Goal: Navigation & Orientation: Find specific page/section

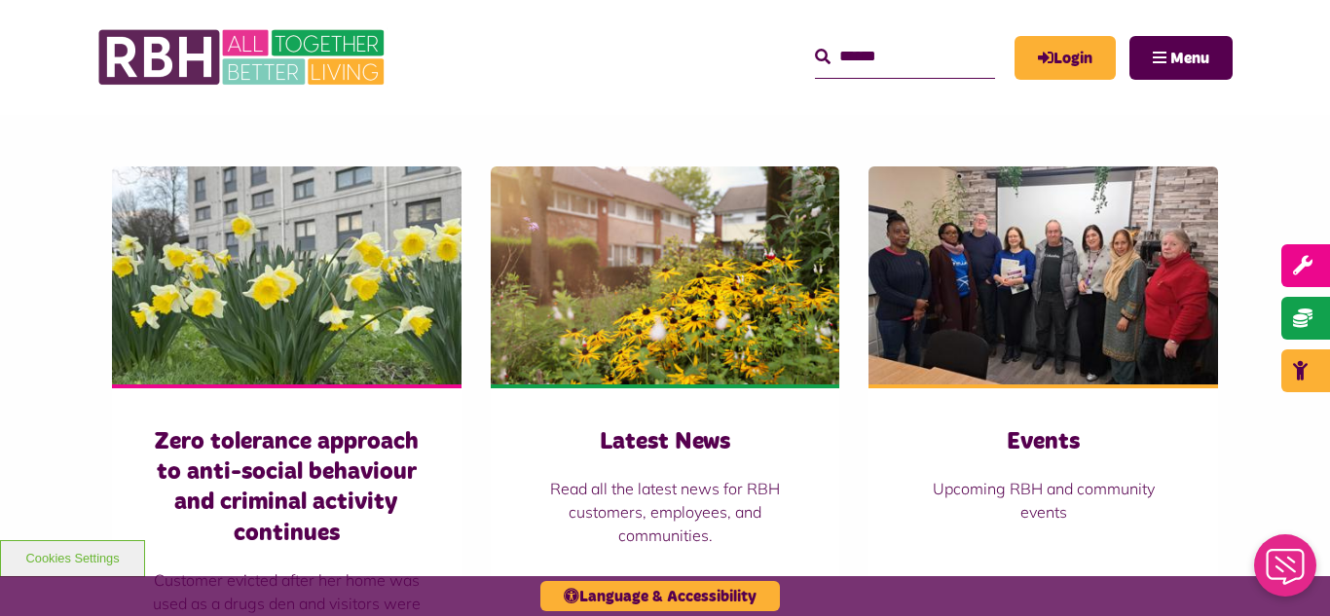
scroll to position [1363, 0]
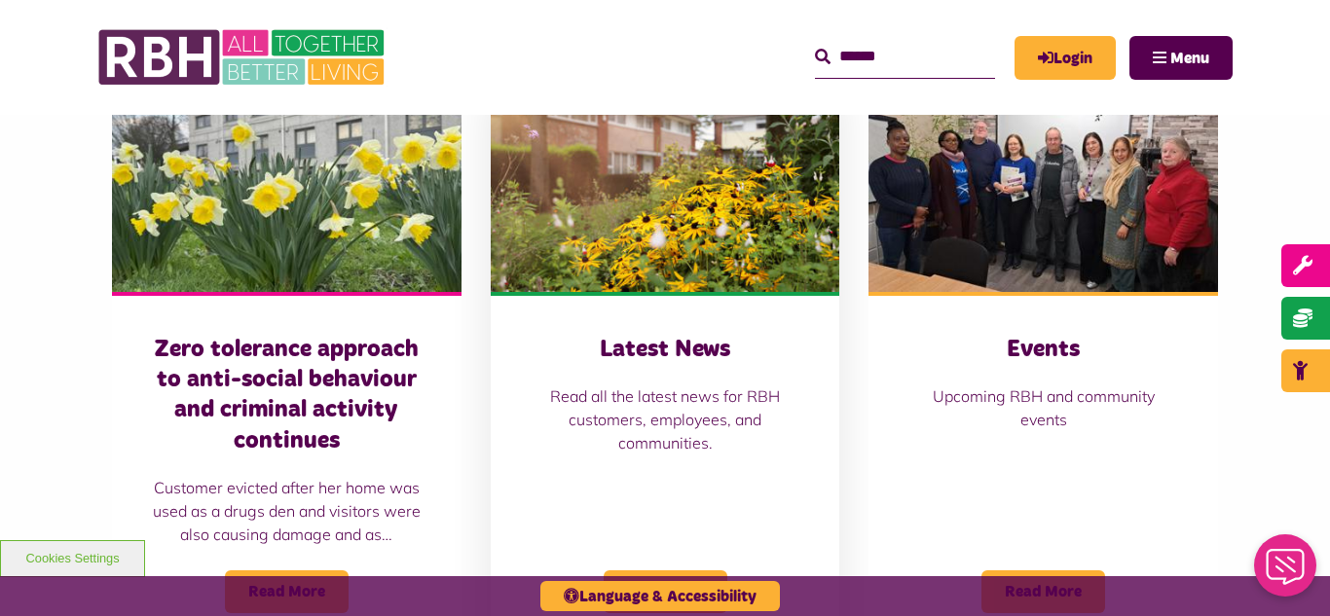
click at [669, 282] on img at bounding box center [666, 183] width 350 height 218
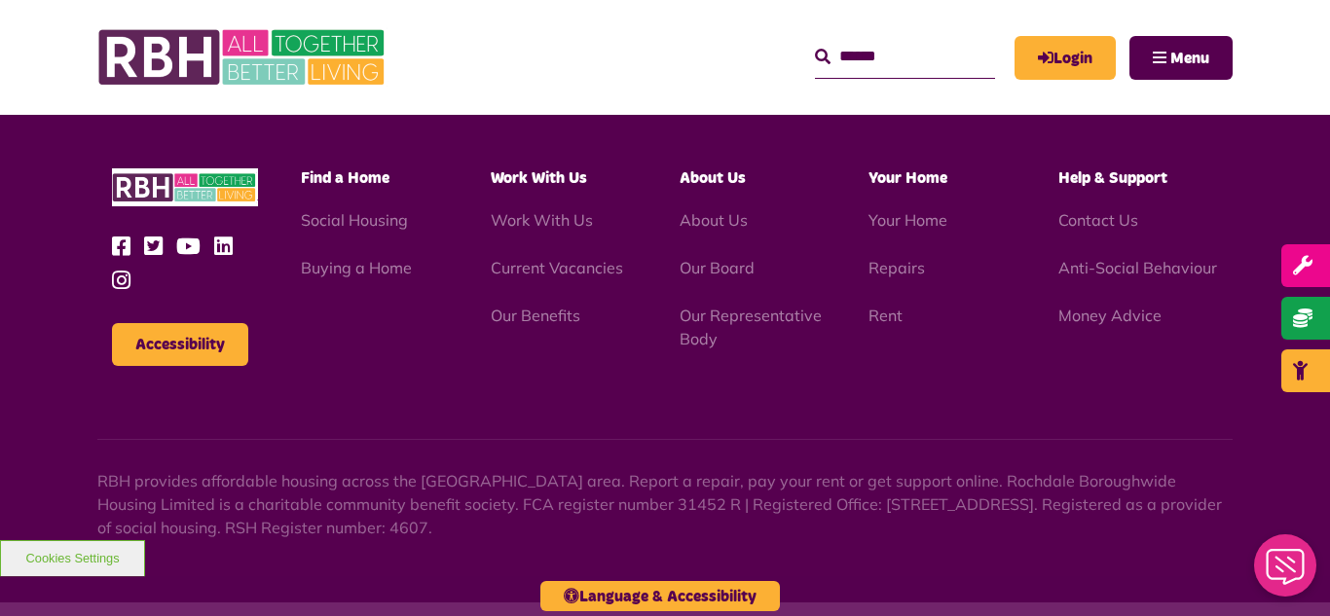
scroll to position [2120, 0]
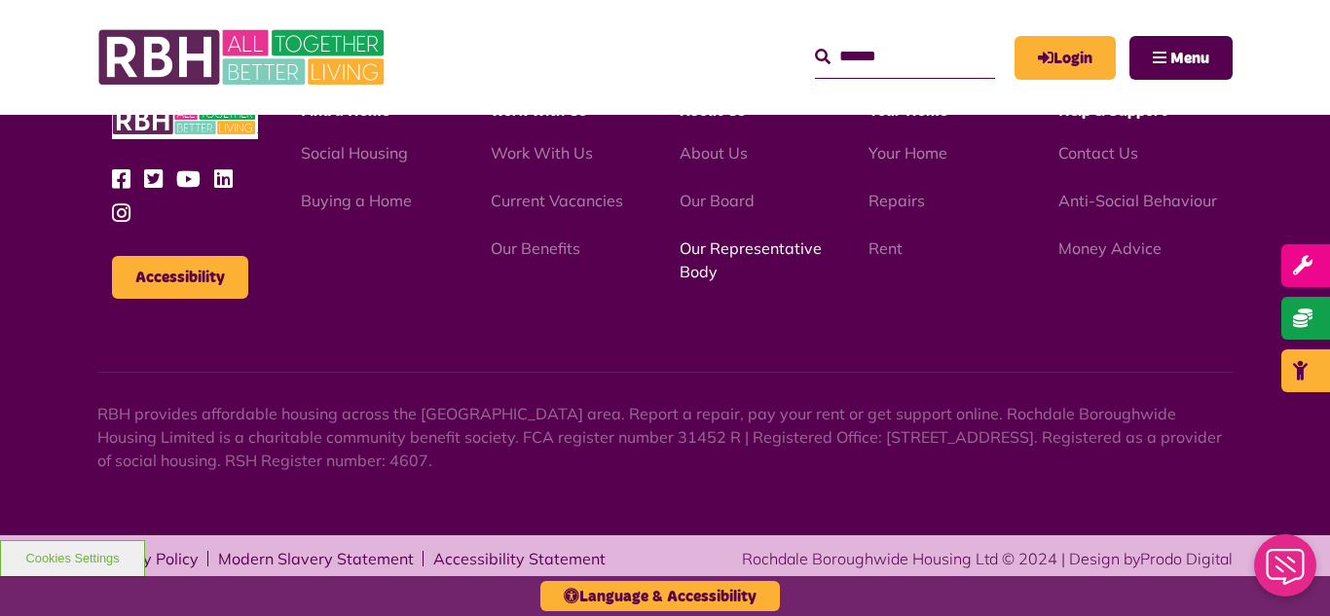
click at [734, 255] on link "Our Representative Body" at bounding box center [751, 260] width 142 height 43
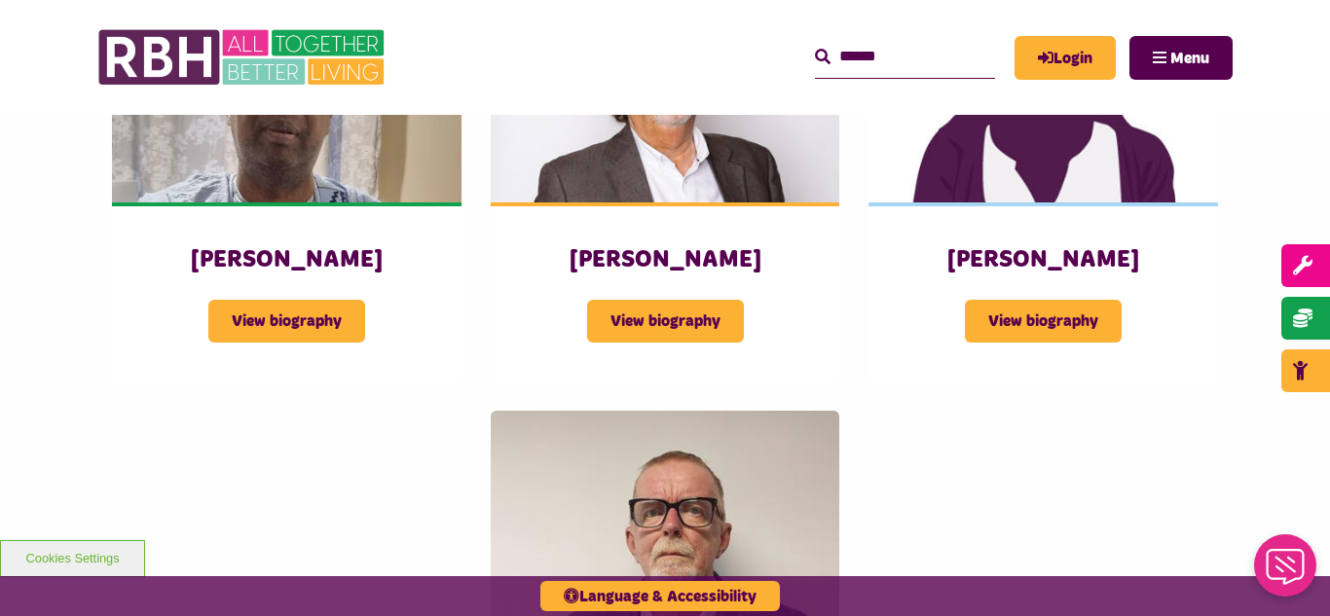
scroll to position [2454, 0]
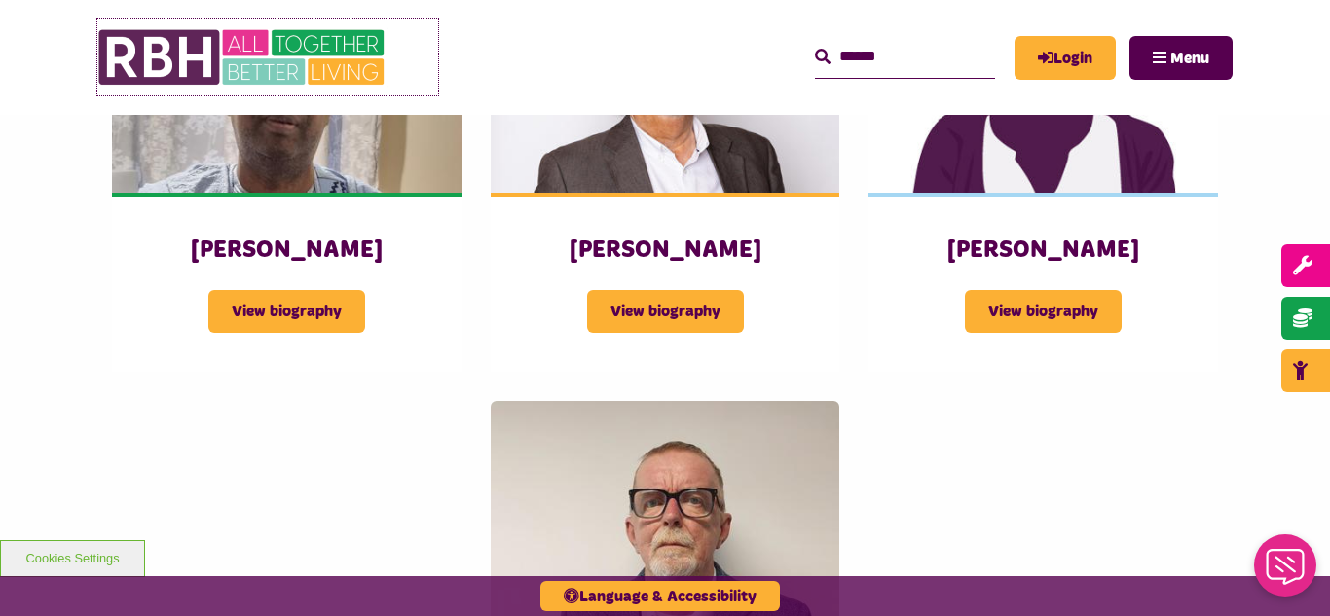
click at [280, 56] on img at bounding box center [243, 57] width 292 height 76
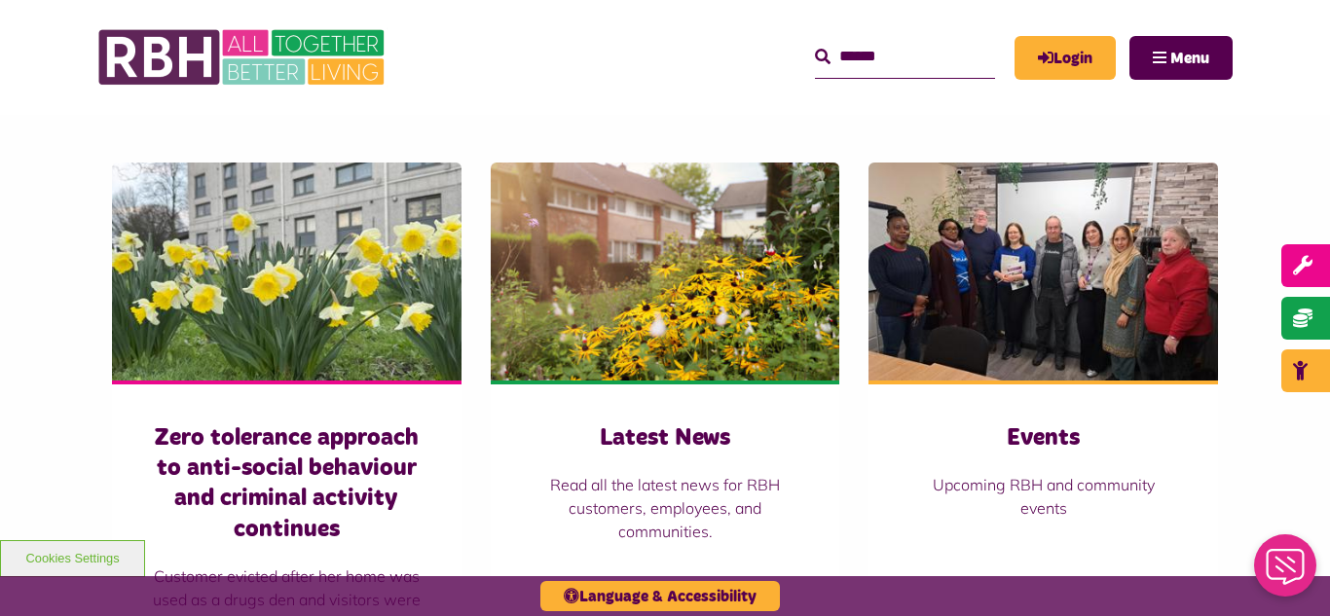
scroll to position [1286, 0]
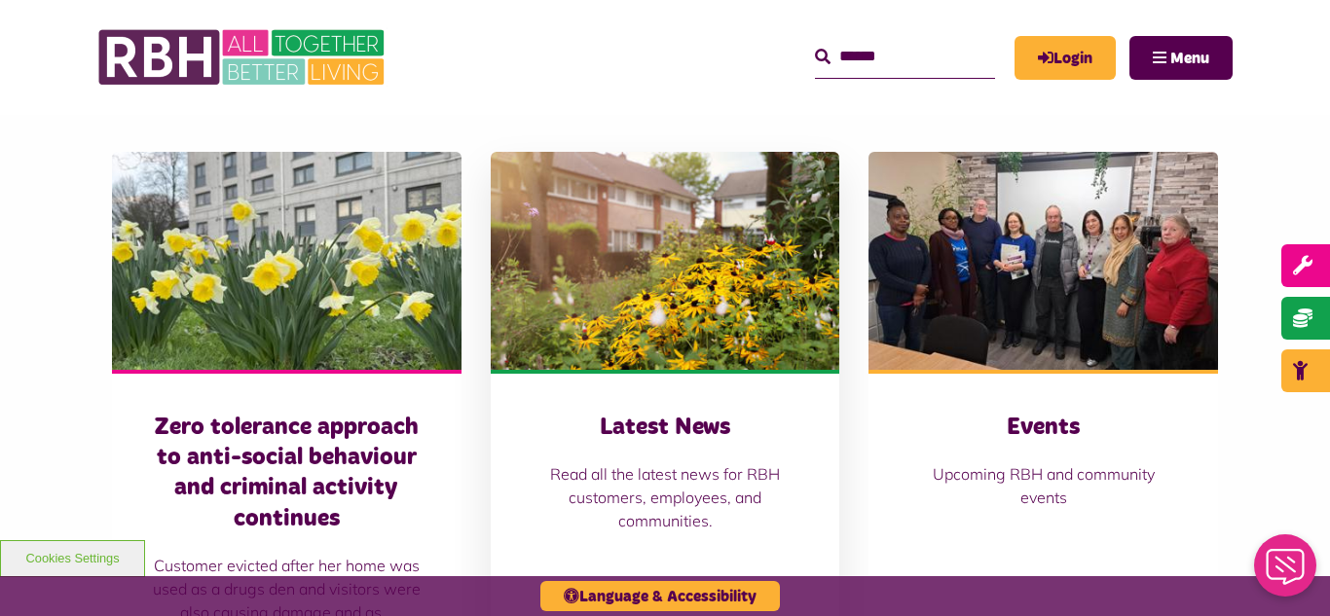
click at [665, 284] on img at bounding box center [666, 261] width 350 height 218
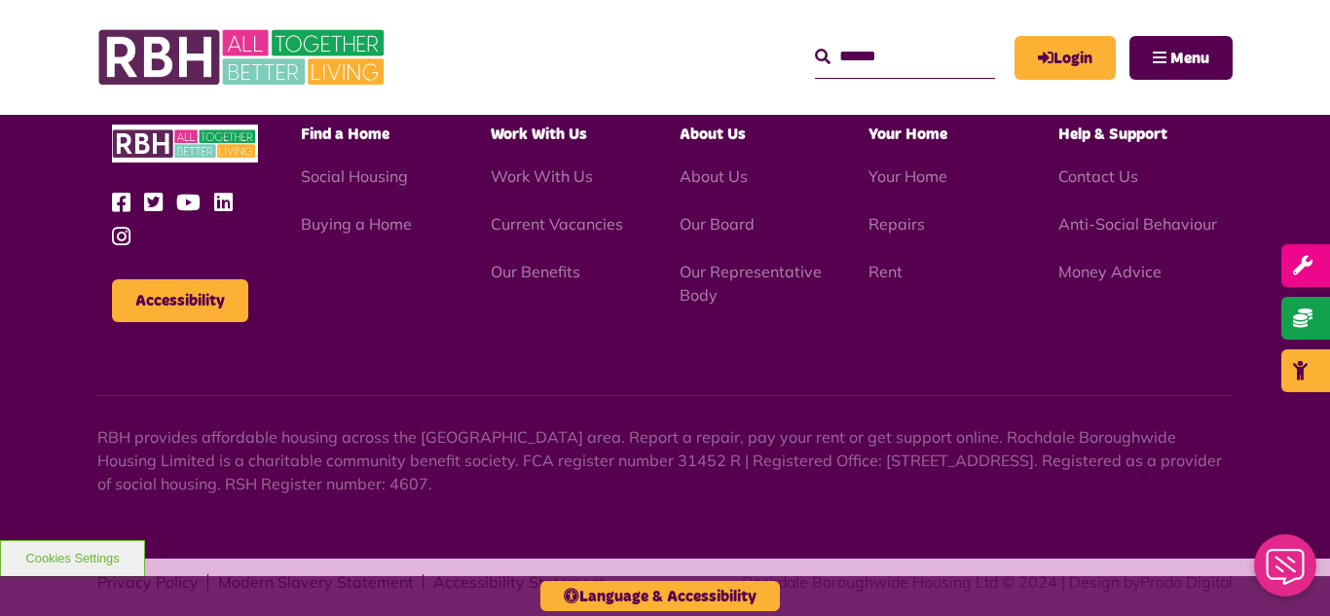
scroll to position [2120, 0]
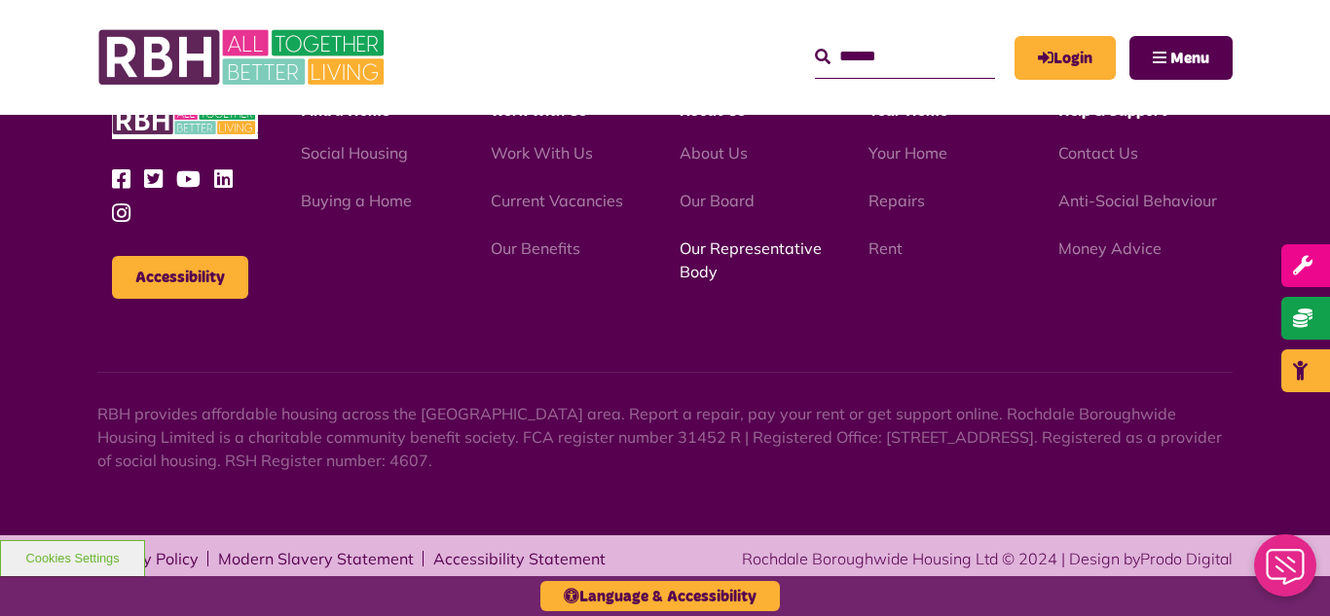
click at [750, 253] on link "Our Representative Body" at bounding box center [751, 260] width 142 height 43
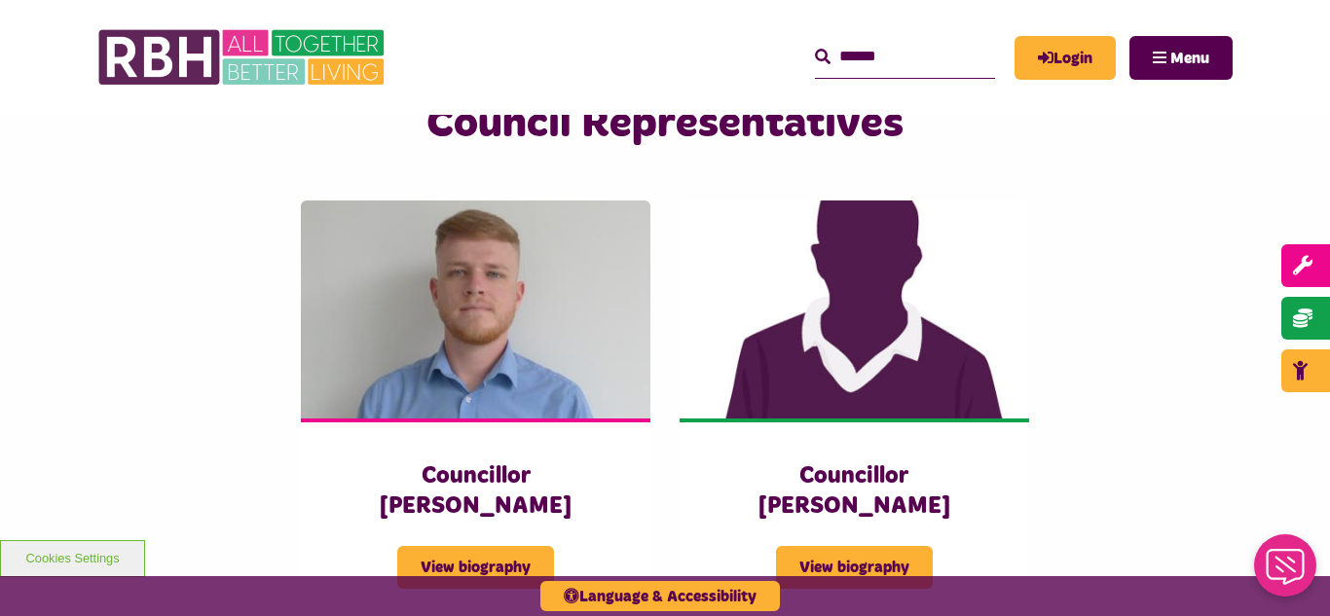
scroll to position [4207, 0]
